Goal: Task Accomplishment & Management: Use online tool/utility

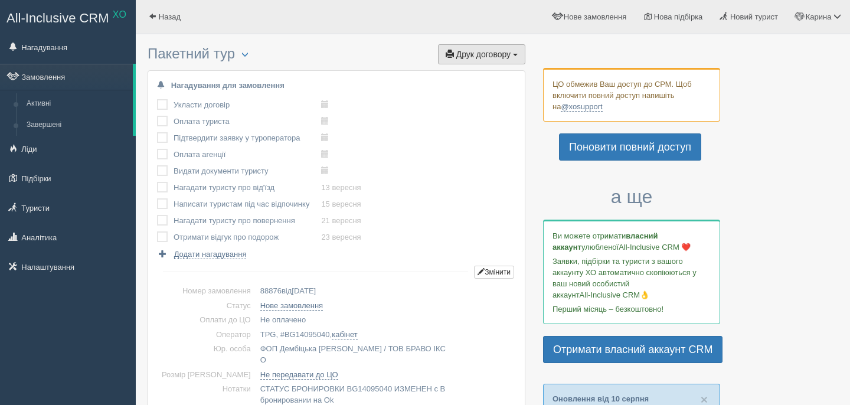
click at [501, 54] on span "Друк договору" at bounding box center [483, 54] width 54 height 9
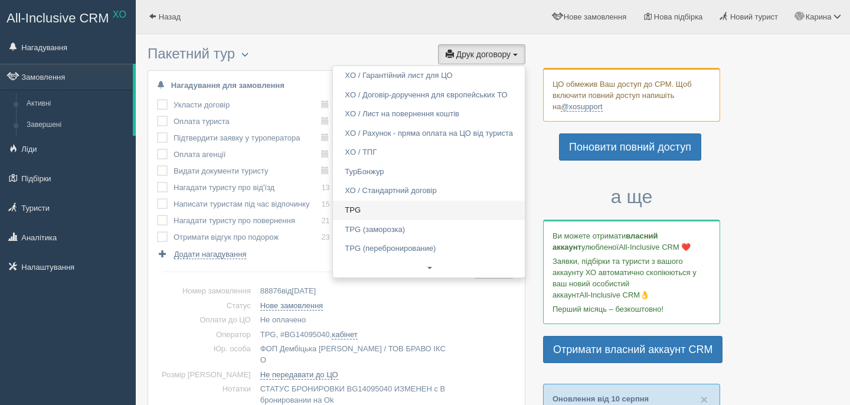
click at [415, 207] on link "TPG" at bounding box center [429, 210] width 192 height 19
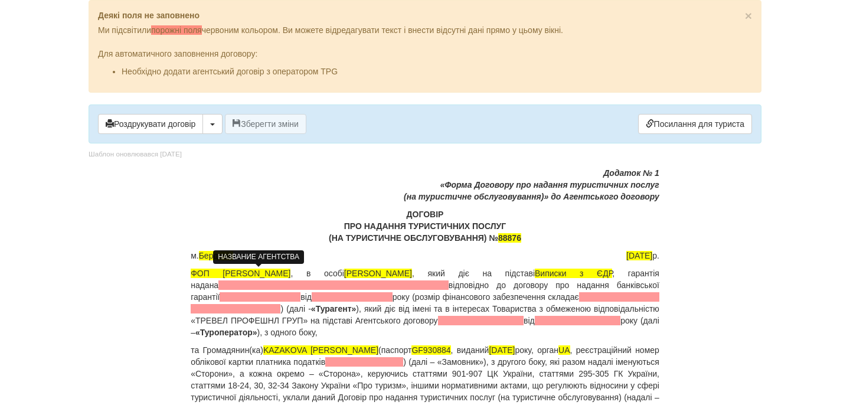
click at [293, 284] on span at bounding box center [333, 284] width 230 height 9
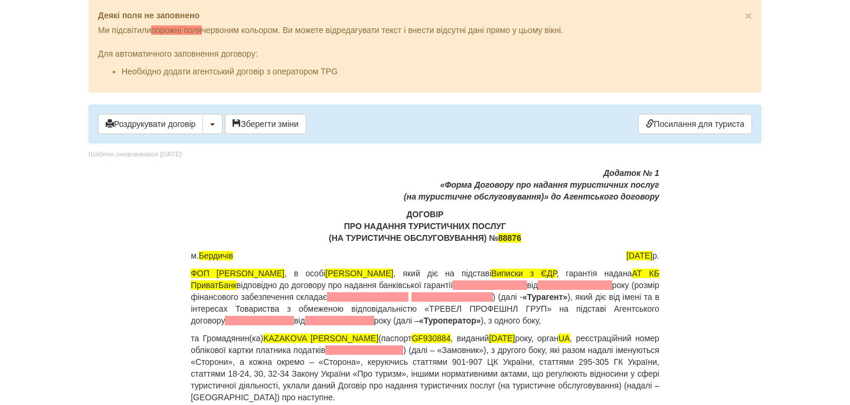
click at [526, 289] on span at bounding box center [490, 284] width 74 height 9
drag, startPoint x: 571, startPoint y: 287, endPoint x: 553, endPoint y: 289, distance: 18.4
click at [563, 289] on p "ФОП [PERSON_NAME] , в особі [PERSON_NAME] , який діє на підставі Виписки з [GEO…" at bounding box center [425, 296] width 468 height 59
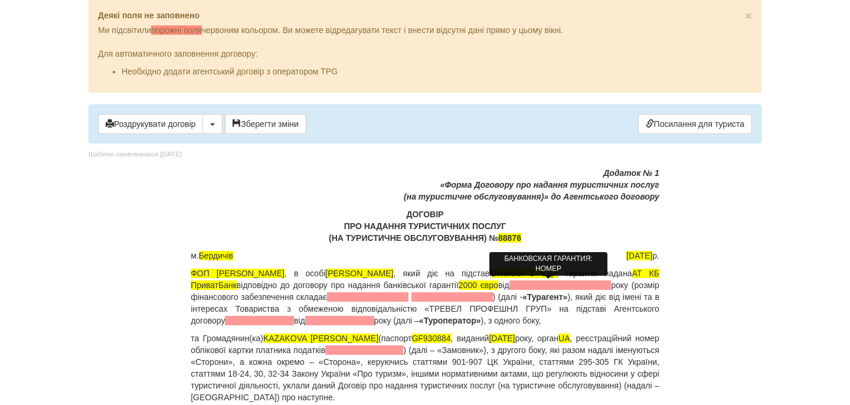
click at [498, 289] on span "2000 євро" at bounding box center [478, 284] width 40 height 9
click at [498, 287] on span "2000 євро" at bounding box center [478, 284] width 40 height 9
click at [573, 286] on p "ФОП [PERSON_NAME] , в особі [PERSON_NAME] , який діє на підставі Виписки з [GEO…" at bounding box center [425, 296] width 468 height 59
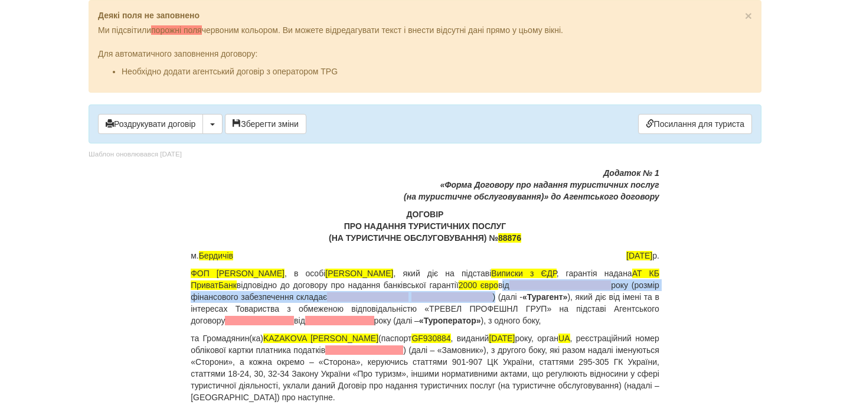
drag, startPoint x: 573, startPoint y: 286, endPoint x: 537, endPoint y: 293, distance: 36.2
click at [537, 293] on p "ФОП [PERSON_NAME] , в особі [PERSON_NAME] , який діє на підставі Виписки з [GEO…" at bounding box center [425, 296] width 468 height 59
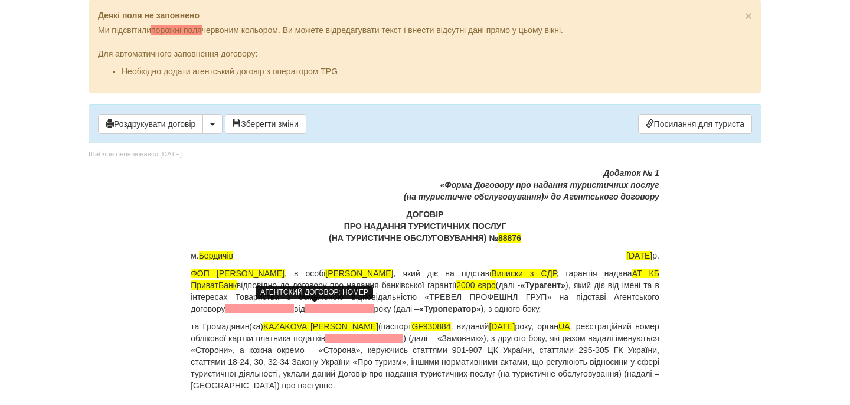
click at [294, 311] on span at bounding box center [259, 308] width 69 height 9
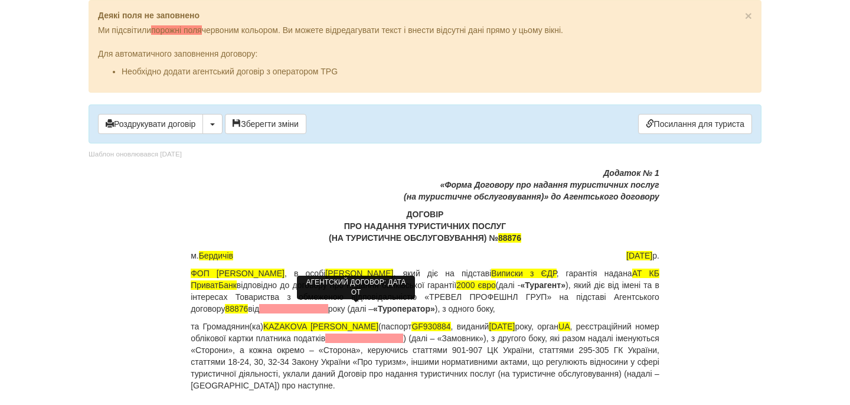
click at [328, 307] on span at bounding box center [293, 308] width 69 height 9
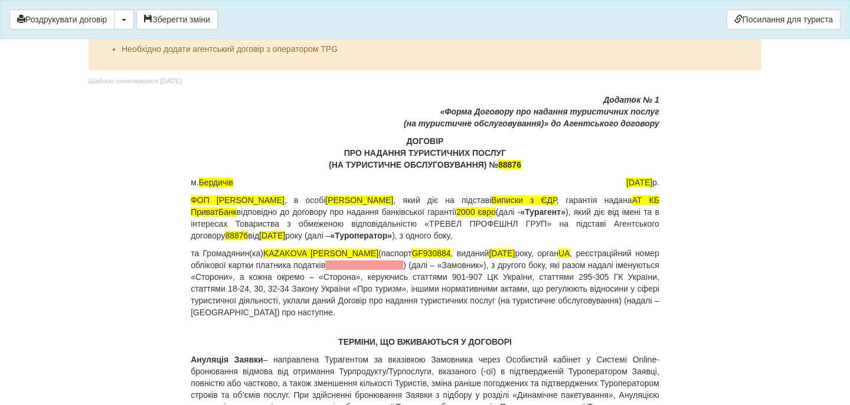
scroll to position [24, 0]
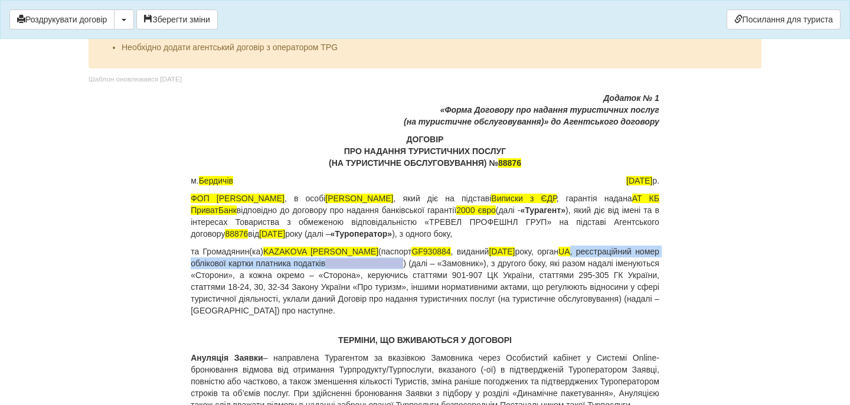
drag, startPoint x: 592, startPoint y: 253, endPoint x: 438, endPoint y: 259, distance: 154.7
click at [438, 260] on p "та Громадянин(ка) KAZAKOVA [PERSON_NAME] (паспорт [PASSPORT] , виданий [DATE], …" at bounding box center [425, 280] width 468 height 71
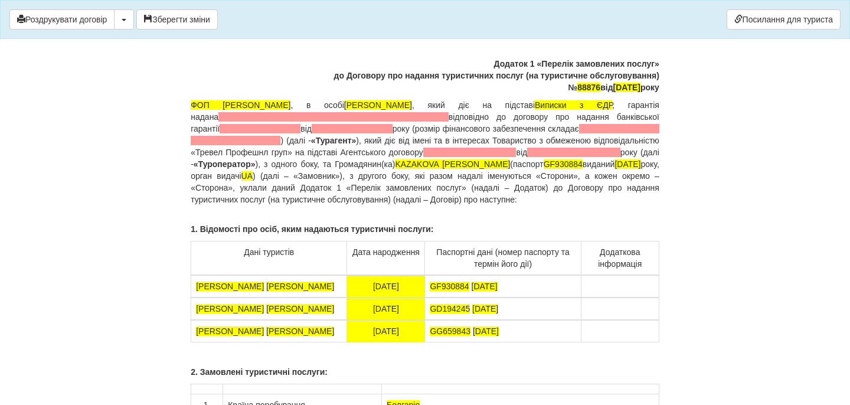
scroll to position [8887, 0]
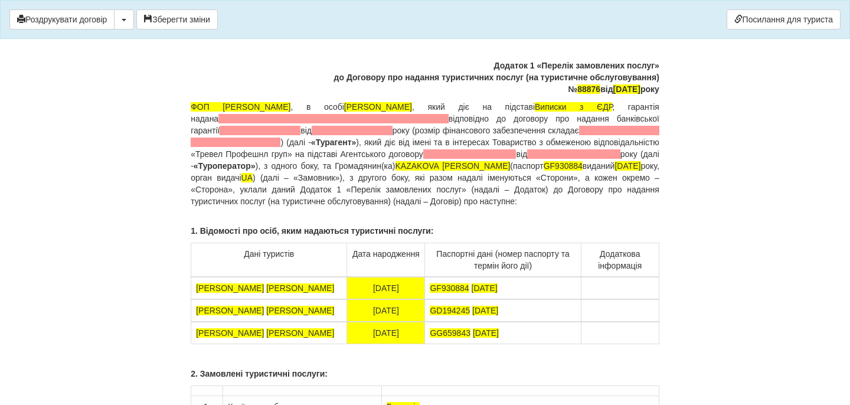
drag, startPoint x: 534, startPoint y: 136, endPoint x: 435, endPoint y: 136, distance: 99.1
drag, startPoint x: 526, startPoint y: 151, endPoint x: 430, endPoint y: 153, distance: 96.2
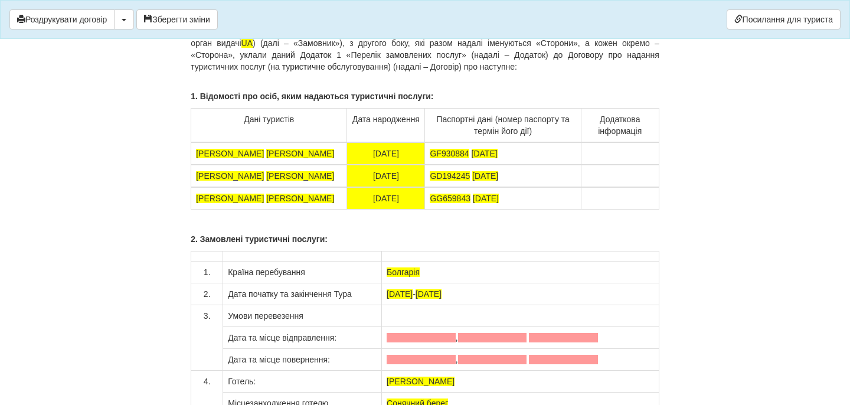
scroll to position [9021, 0]
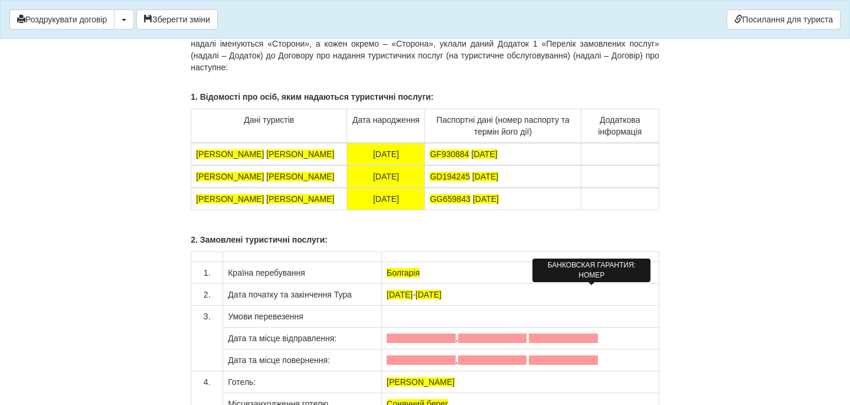
drag, startPoint x: 571, startPoint y: 289, endPoint x: 539, endPoint y: 299, distance: 33.4
click at [539, 73] on p "ФОП [PERSON_NAME] , в особі [PERSON_NAME] , який діє на підставі Виписки з [GEO…" at bounding box center [425, 20] width 468 height 106
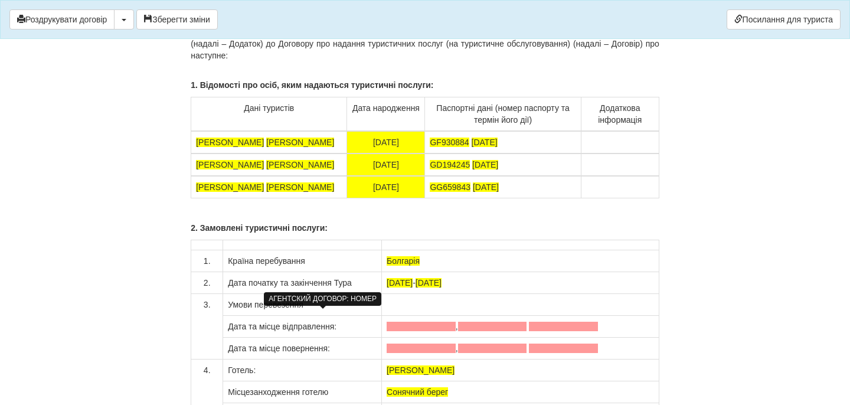
click at [295, 13] on span at bounding box center [260, 8] width 70 height 9
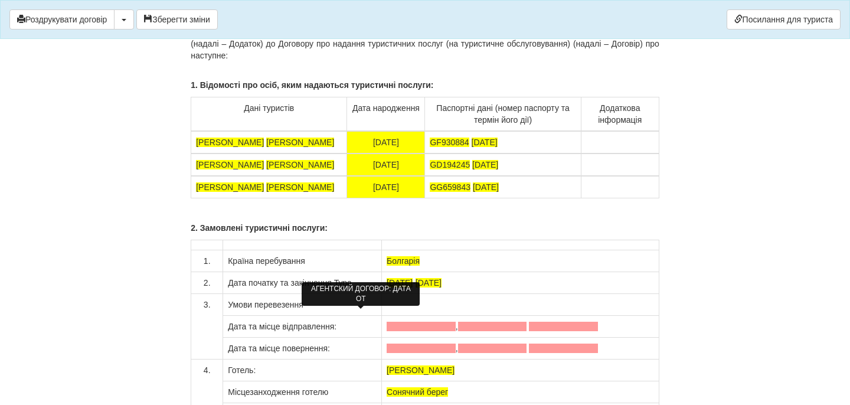
click at [333, 13] on span at bounding box center [313, 8] width 109 height 9
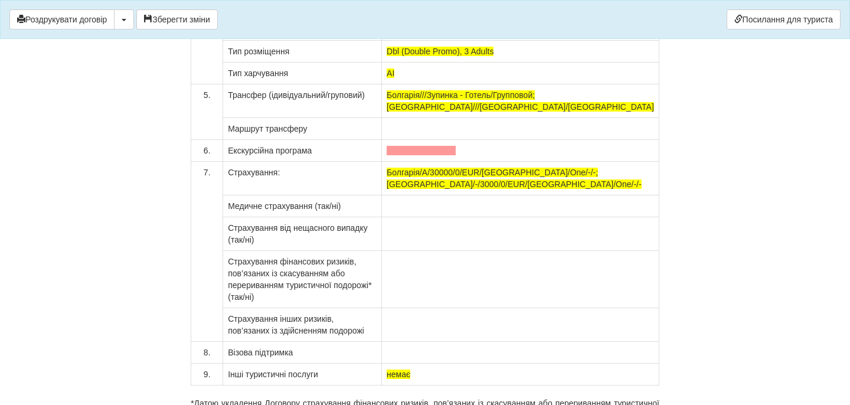
scroll to position [9415, 0]
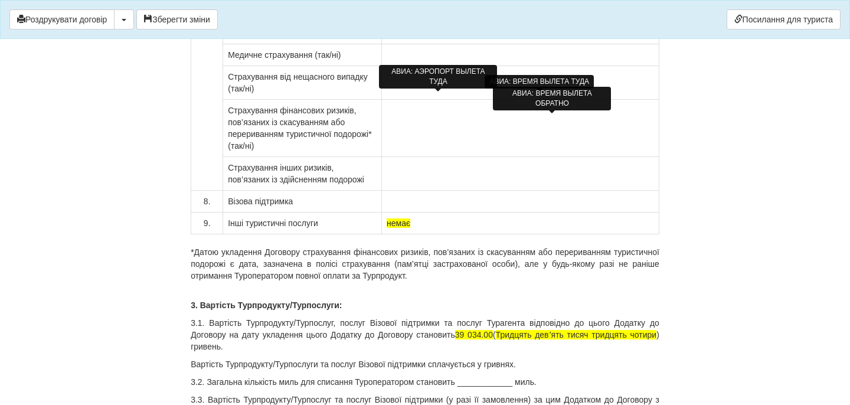
scroll to position [9556, 0]
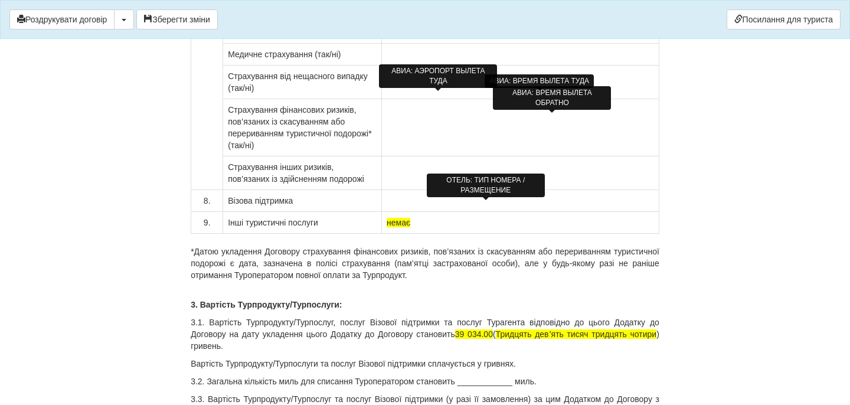
drag, startPoint x: 504, startPoint y: 204, endPoint x: 445, endPoint y: 206, distance: 59.6
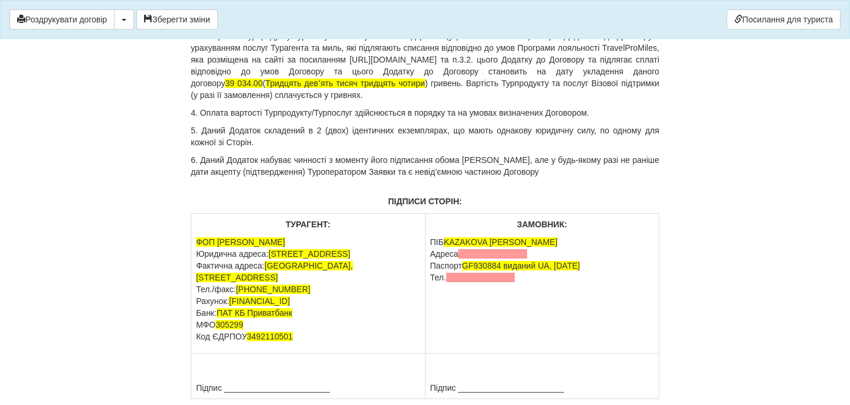
scroll to position [9931, 0]
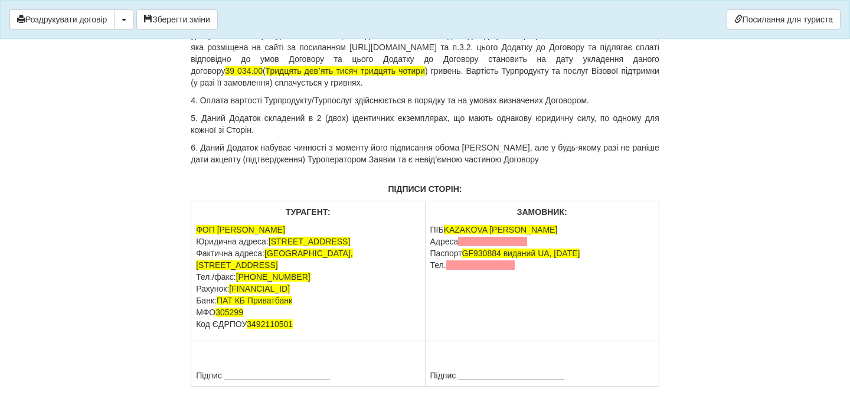
drag, startPoint x: 480, startPoint y: 242, endPoint x: 516, endPoint y: 240, distance: 35.5
drag, startPoint x: 563, startPoint y: 244, endPoint x: 217, endPoint y: 253, distance: 346.4
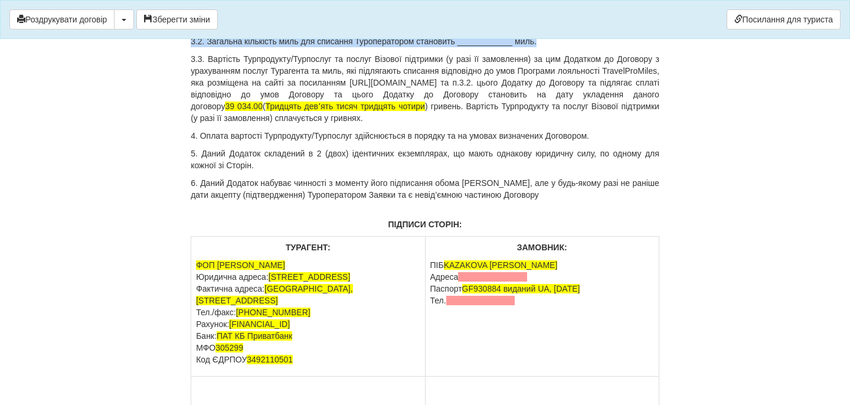
drag, startPoint x: 556, startPoint y: 323, endPoint x: 190, endPoint y: 310, distance: 366.6
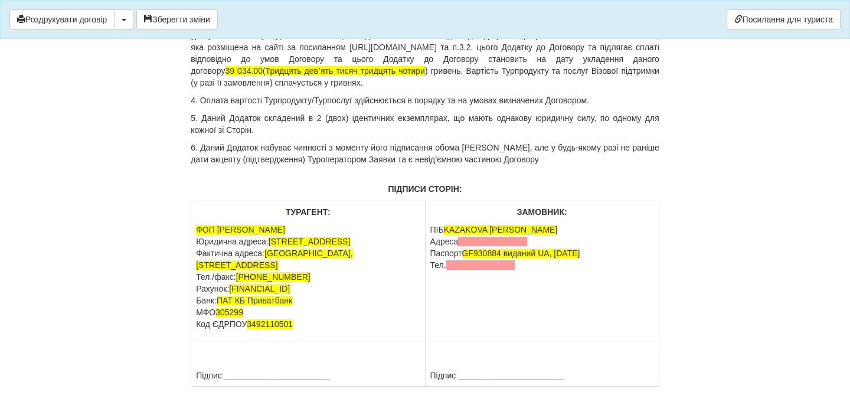
drag, startPoint x: 470, startPoint y: 243, endPoint x: 472, endPoint y: 260, distance: 16.7
copy p "38 900 ( Тридцять вісім дев'ятсот грн.00 коп. ) гривень по курсу туроператора 4…"
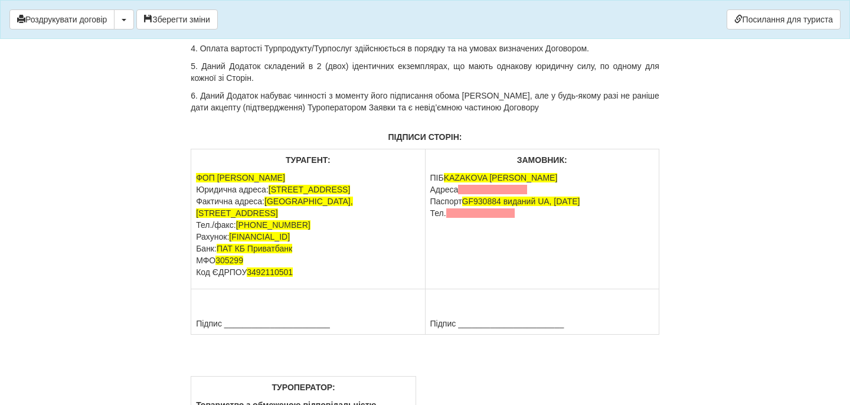
scroll to position [10018, 0]
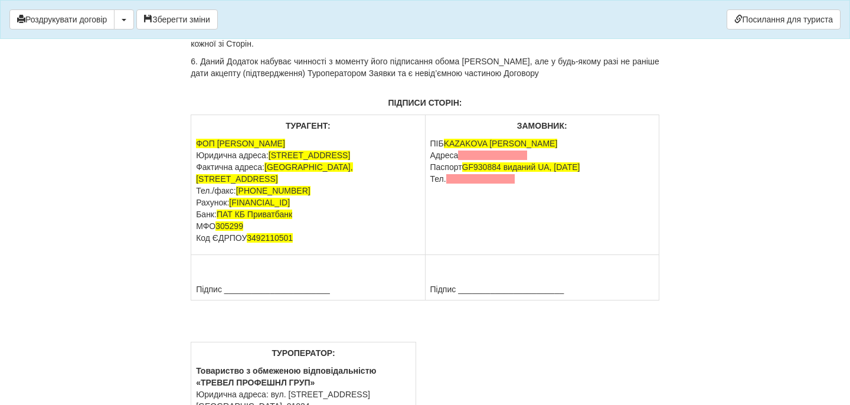
drag, startPoint x: 436, startPoint y: 267, endPoint x: 622, endPoint y: 284, distance: 187.3
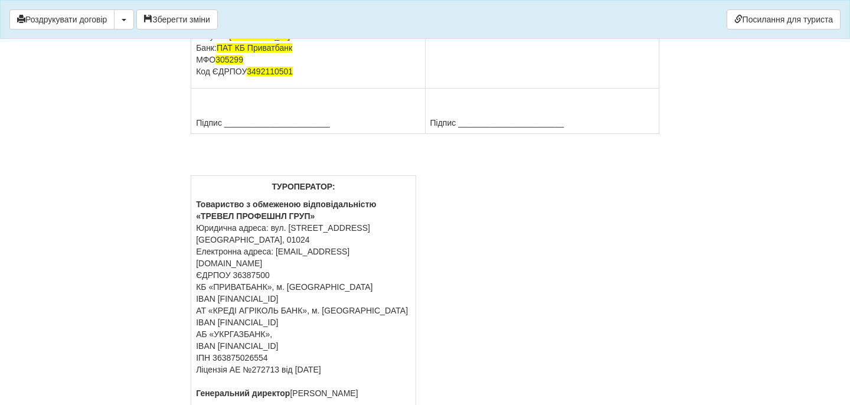
scroll to position [10203, 0]
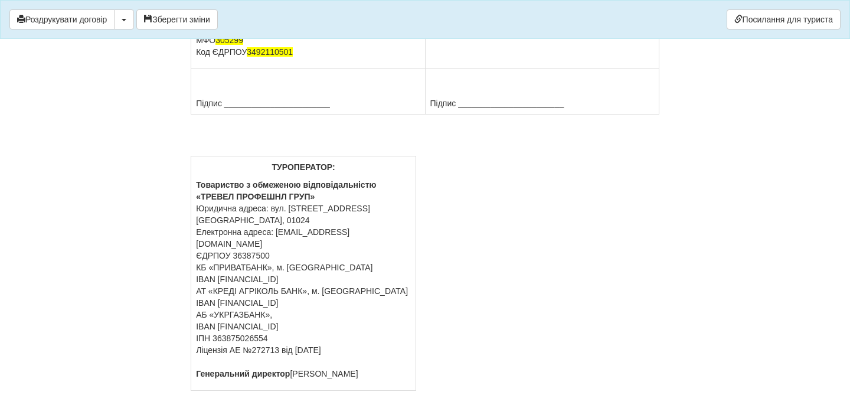
drag, startPoint x: 532, startPoint y: 265, endPoint x: 427, endPoint y: 266, distance: 104.4
drag, startPoint x: 517, startPoint y: 279, endPoint x: 427, endPoint y: 276, distance: 90.9
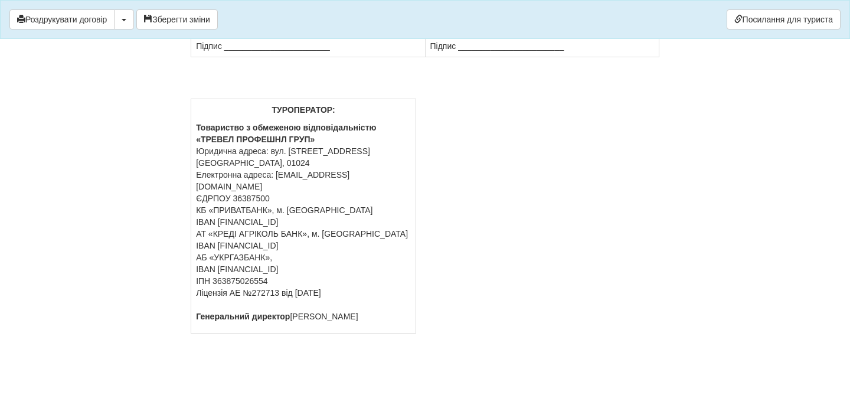
scroll to position [10544, 0]
click at [209, 19] on button "Зберегти зміни" at bounding box center [176, 19] width 81 height 20
click at [93, 21] on button "Роздрукувати договір" at bounding box center [61, 19] width 105 height 20
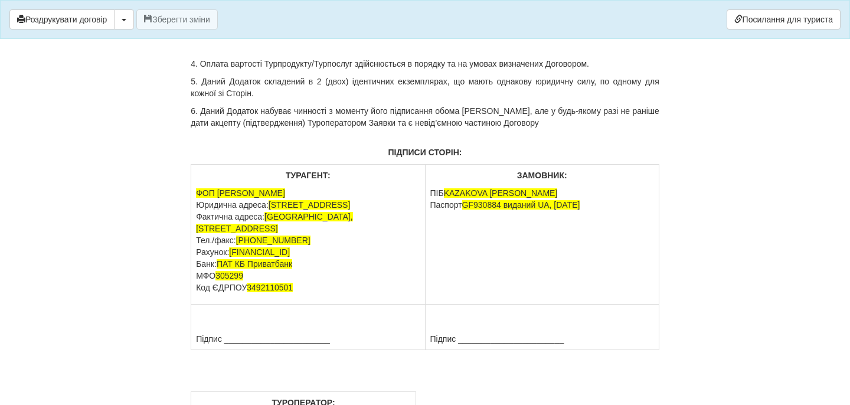
scroll to position [9972, 0]
